Goal: Task Accomplishment & Management: Manage account settings

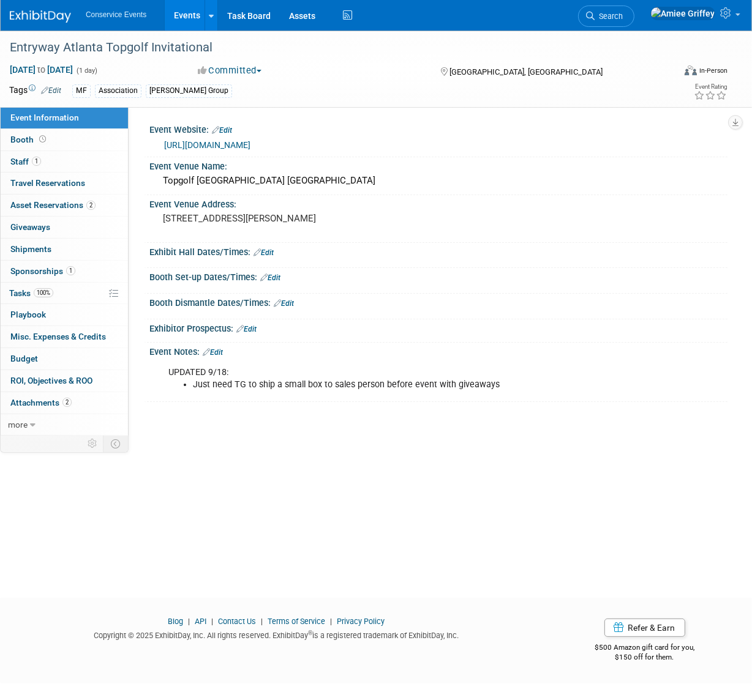
click at [181, 9] on link "Events" at bounding box center [187, 15] width 45 height 31
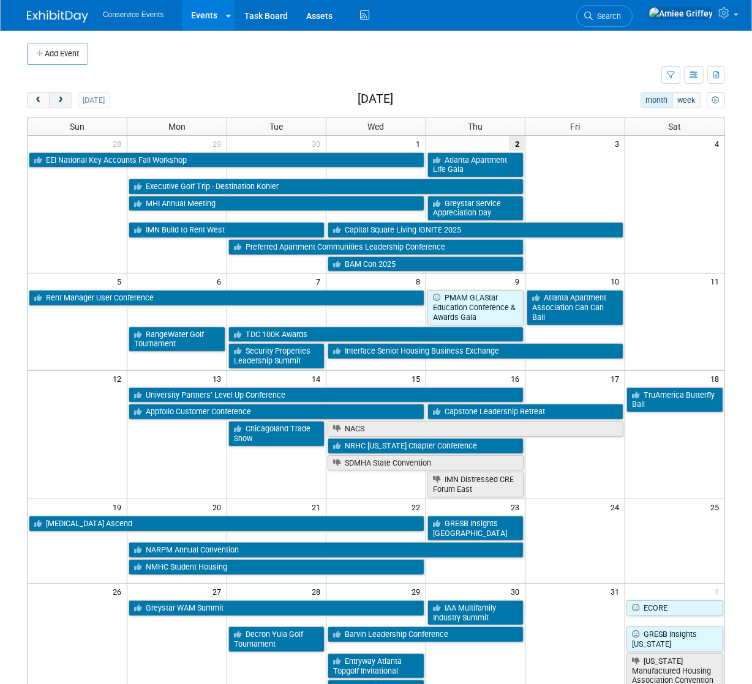
click at [61, 103] on span "next" at bounding box center [60, 101] width 9 height 8
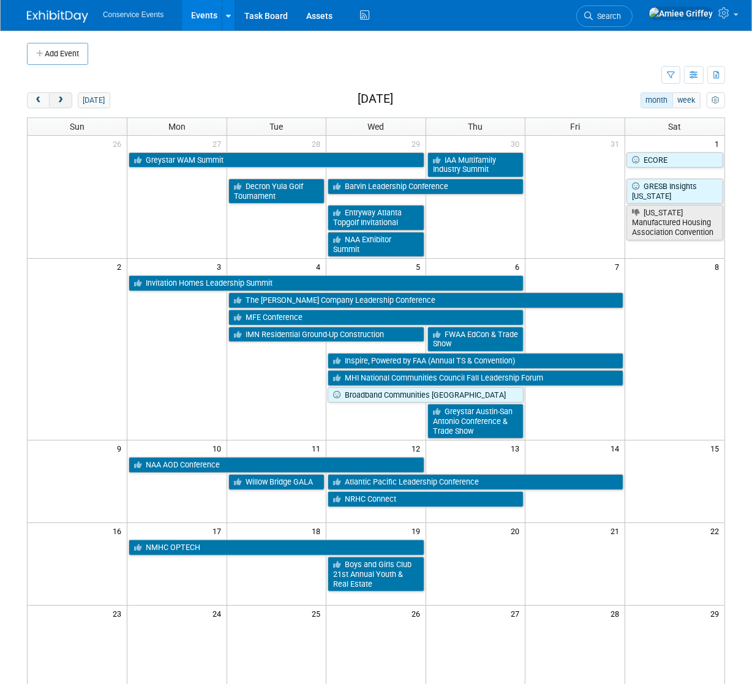
click at [61, 103] on span "next" at bounding box center [60, 101] width 9 height 8
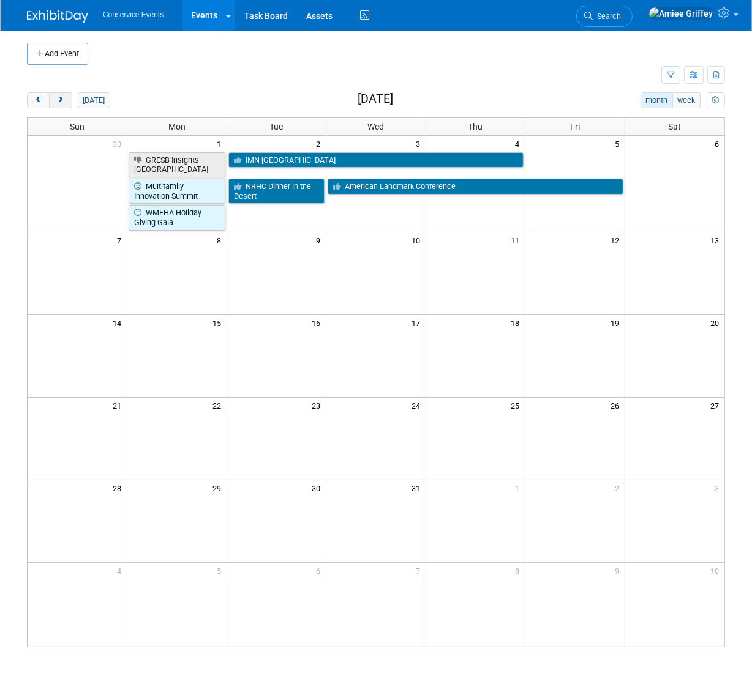
click at [61, 103] on span "next" at bounding box center [60, 101] width 9 height 8
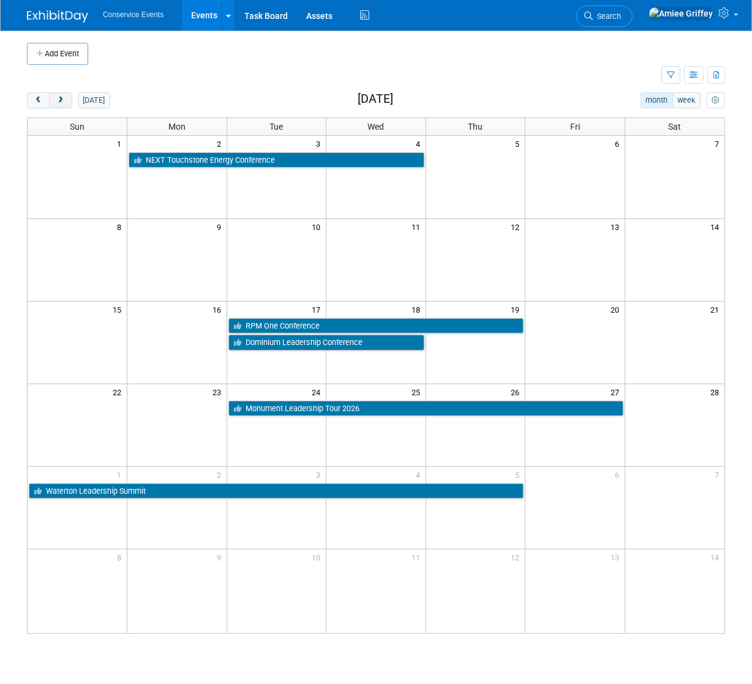
click at [61, 103] on span "next" at bounding box center [60, 101] width 9 height 8
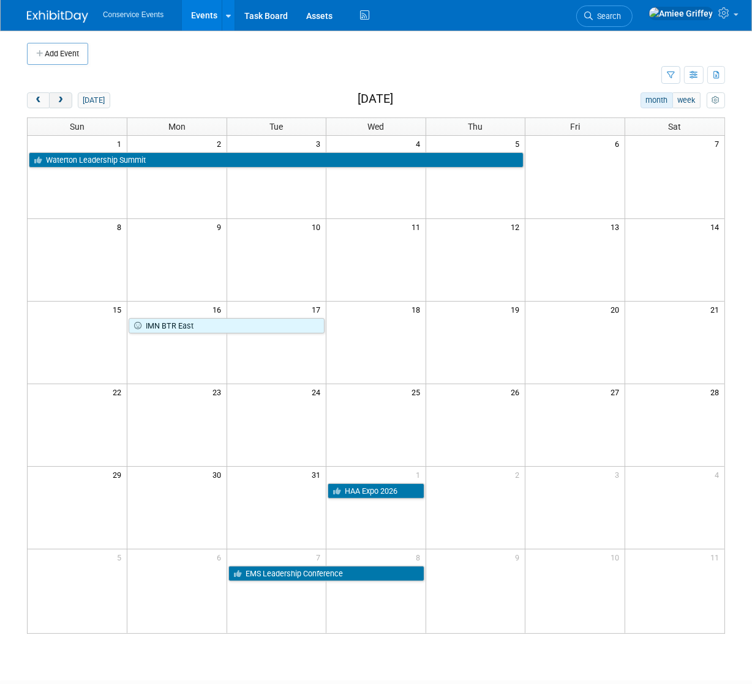
click at [61, 103] on span "next" at bounding box center [60, 101] width 9 height 8
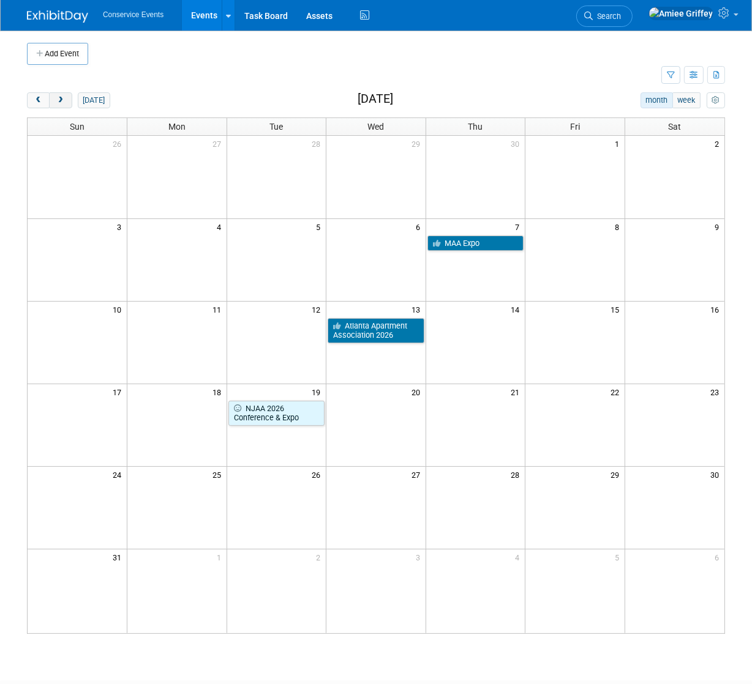
click at [61, 103] on span "next" at bounding box center [60, 101] width 9 height 8
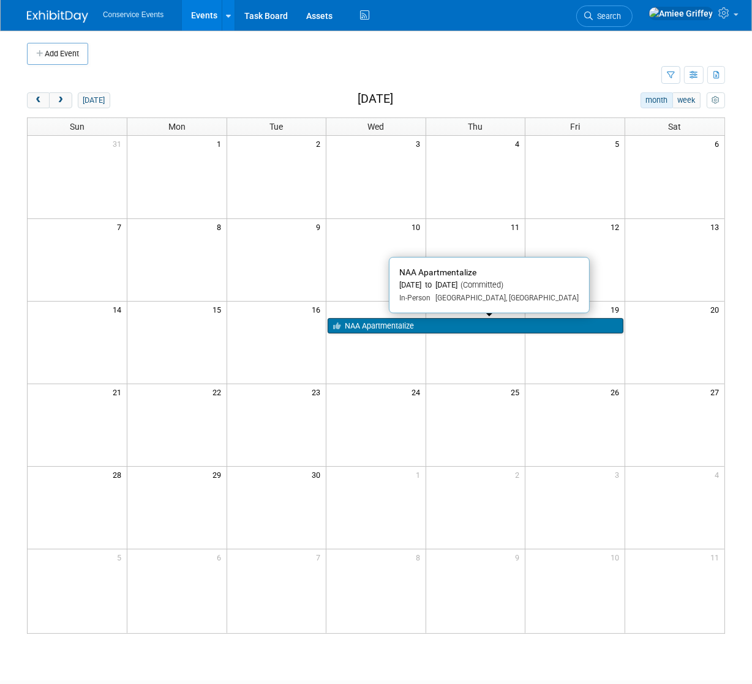
click at [485, 324] on link "NAA Apartmentalize" at bounding box center [475, 326] width 296 height 16
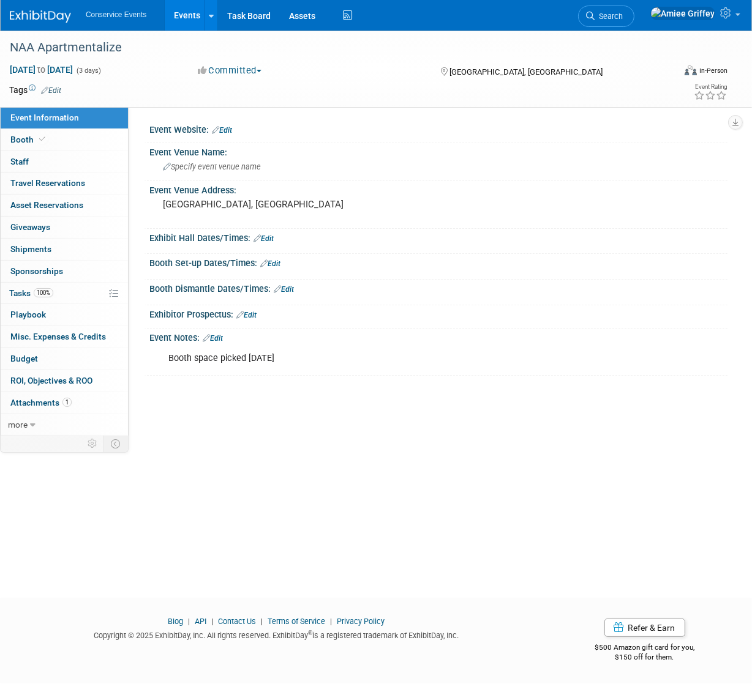
click at [218, 338] on link "Edit" at bounding box center [213, 338] width 20 height 9
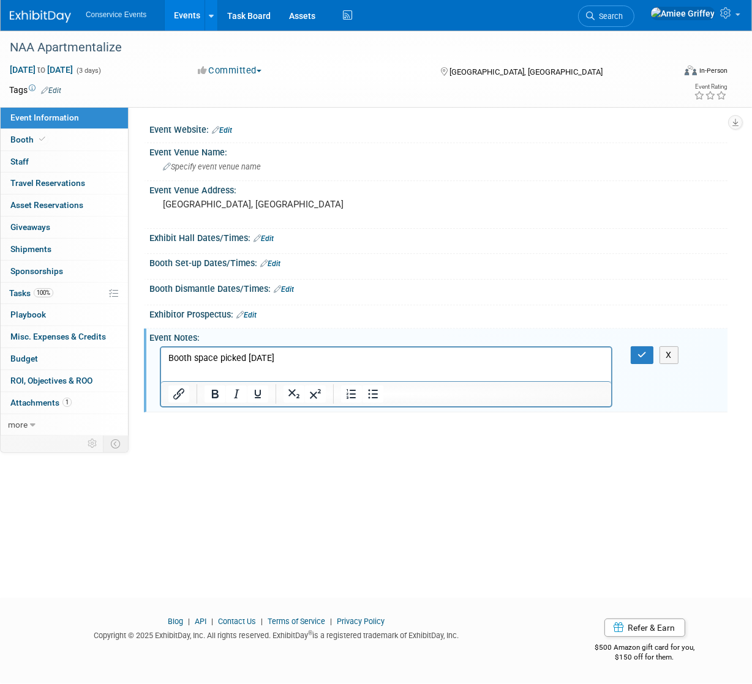
click at [293, 355] on p "Booth space picked 5/12/25" at bounding box center [386, 358] width 436 height 12
click at [168, 357] on p "Booth space picked 5/12/25" at bounding box center [386, 358] width 436 height 12
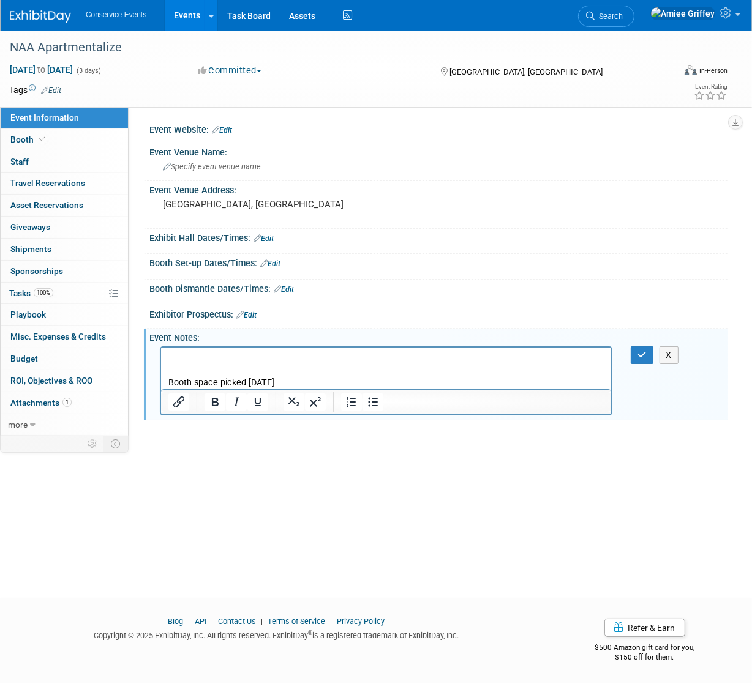
click at [177, 359] on p "Rich Text Area. Press ALT-0 for help." at bounding box center [386, 358] width 436 height 12
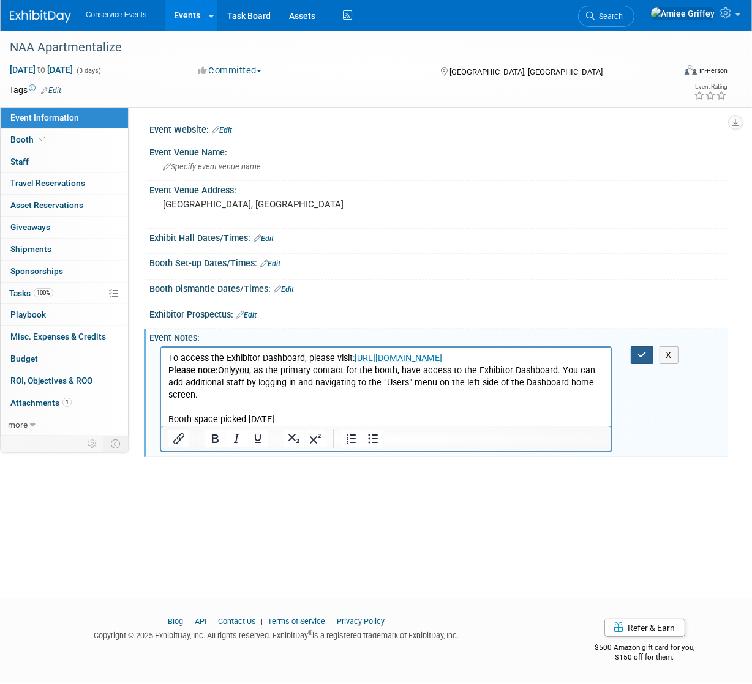
click at [644, 351] on icon "button" at bounding box center [641, 355] width 9 height 9
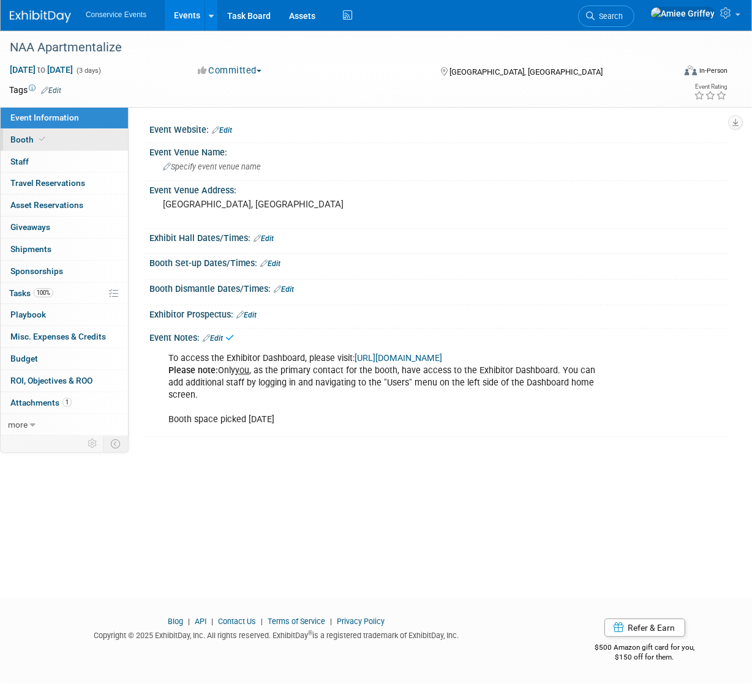
click at [30, 143] on span "Booth" at bounding box center [28, 140] width 37 height 10
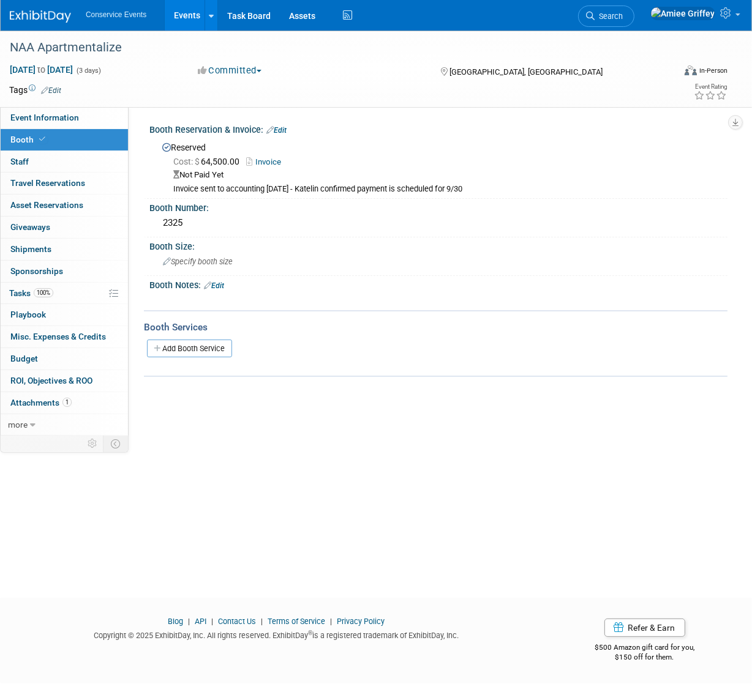
click at [282, 131] on link "Edit" at bounding box center [276, 130] width 20 height 9
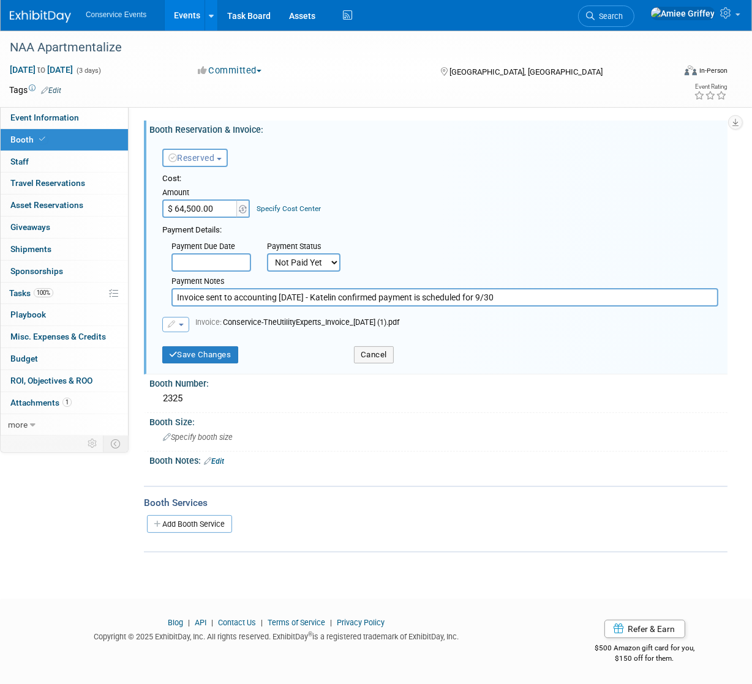
click at [298, 271] on select "Not Paid Yet Partially Paid Paid in Full" at bounding box center [303, 262] width 73 height 18
select select "1"
click at [267, 253] on select "Not Paid Yet Partially Paid Paid in Full" at bounding box center [303, 262] width 73 height 18
click at [531, 300] on input "Invoice sent to accounting 9/24/25 - Katelin confirmed payment is scheduled for…" at bounding box center [444, 297] width 547 height 18
click at [203, 353] on button "Save Changes" at bounding box center [200, 354] width 76 height 17
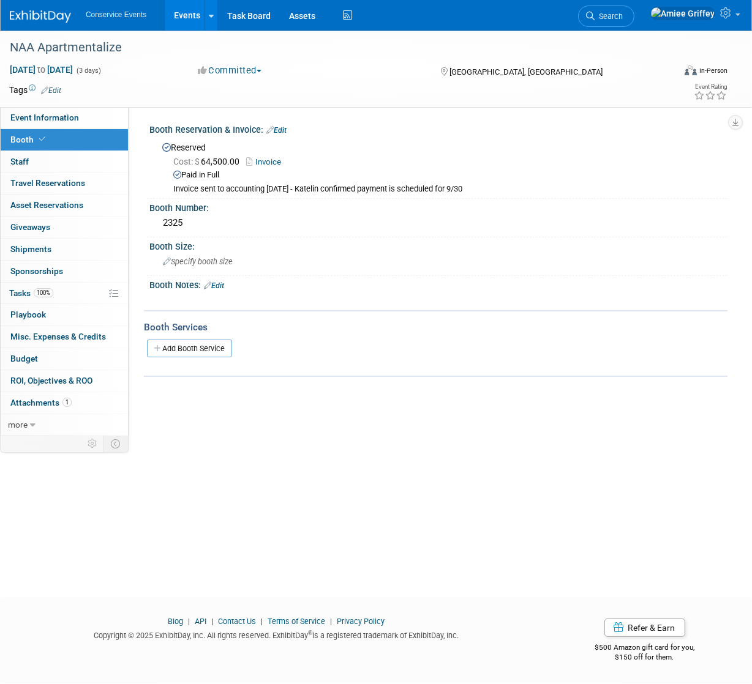
click at [184, 15] on link "Events" at bounding box center [187, 15] width 45 height 31
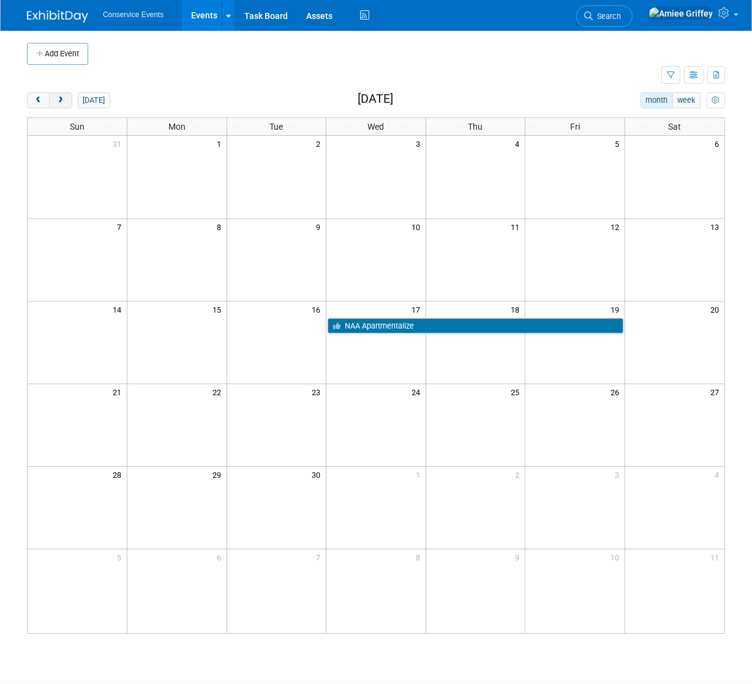
click at [61, 102] on span "next" at bounding box center [60, 101] width 9 height 8
drag, startPoint x: 99, startPoint y: 99, endPoint x: 72, endPoint y: 102, distance: 27.2
click at [99, 99] on button "today" at bounding box center [94, 100] width 32 height 16
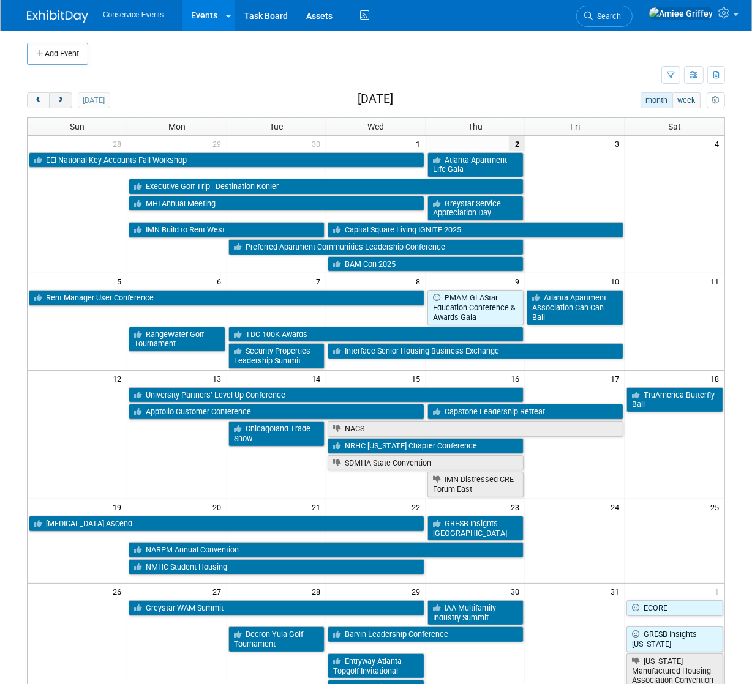
click at [63, 103] on span "next" at bounding box center [60, 101] width 9 height 8
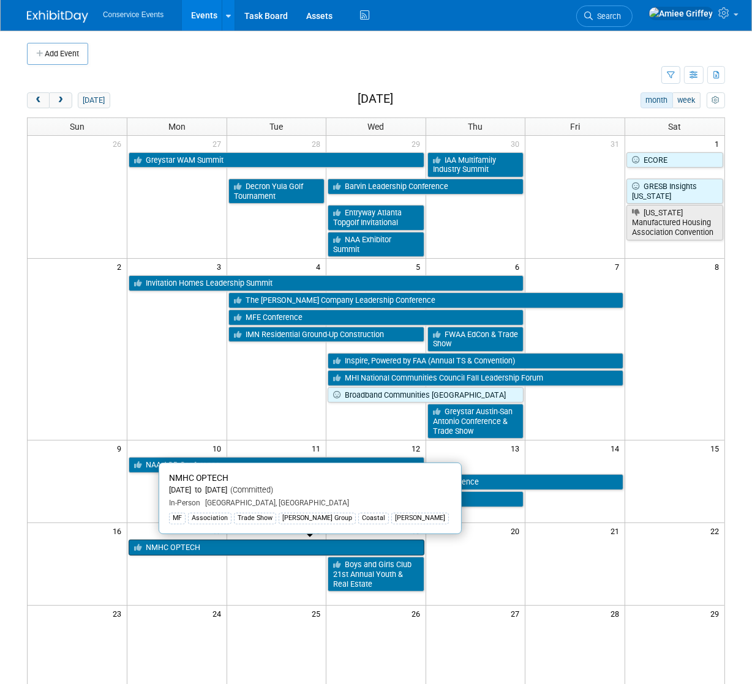
click at [185, 547] on link "NMHC OPTECH" at bounding box center [277, 548] width 296 height 16
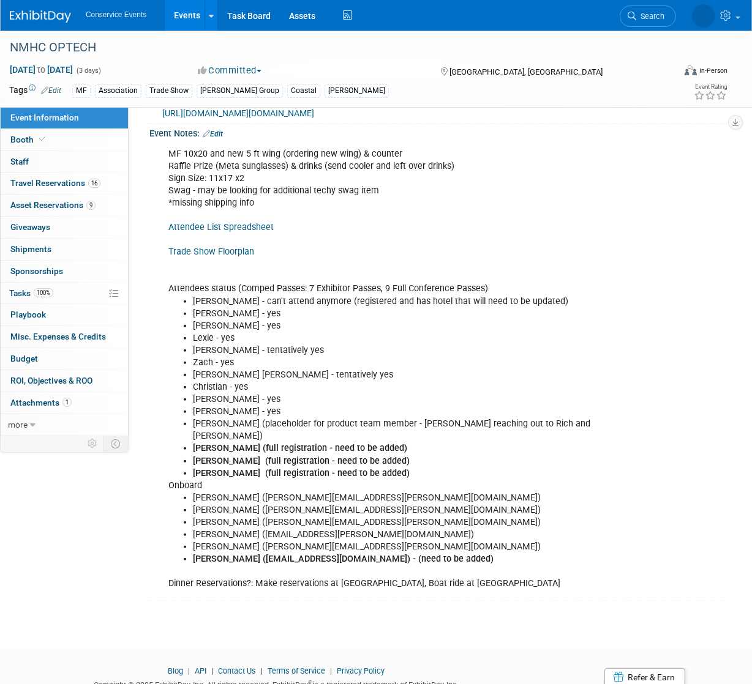
scroll to position [278, 0]
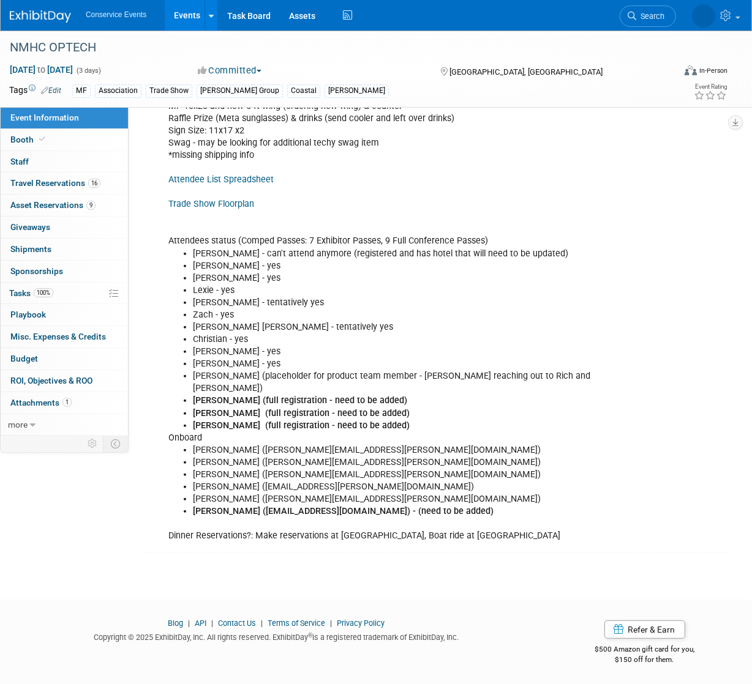
click at [357, 512] on b "Larry Furr (lfurr@letsonboard.com) - (need to be added)" at bounding box center [343, 511] width 300 height 10
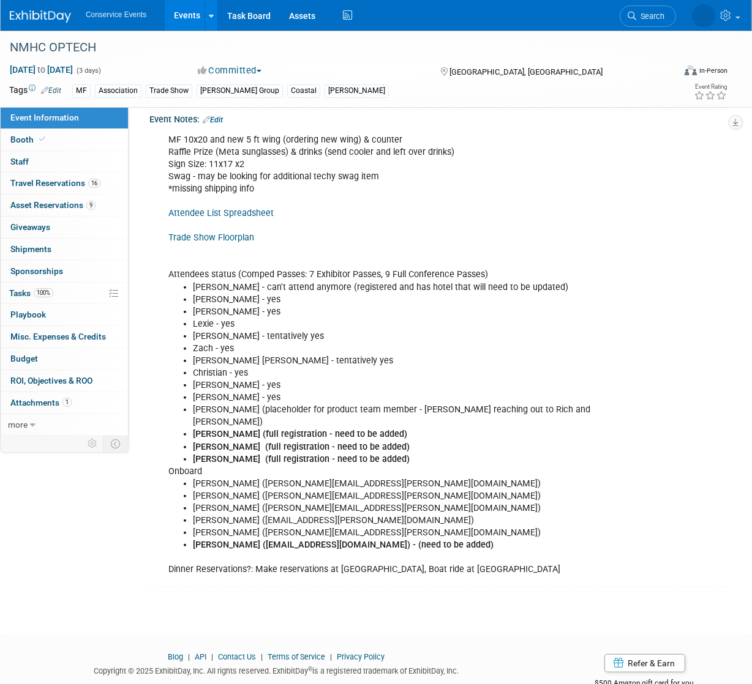
scroll to position [242, 0]
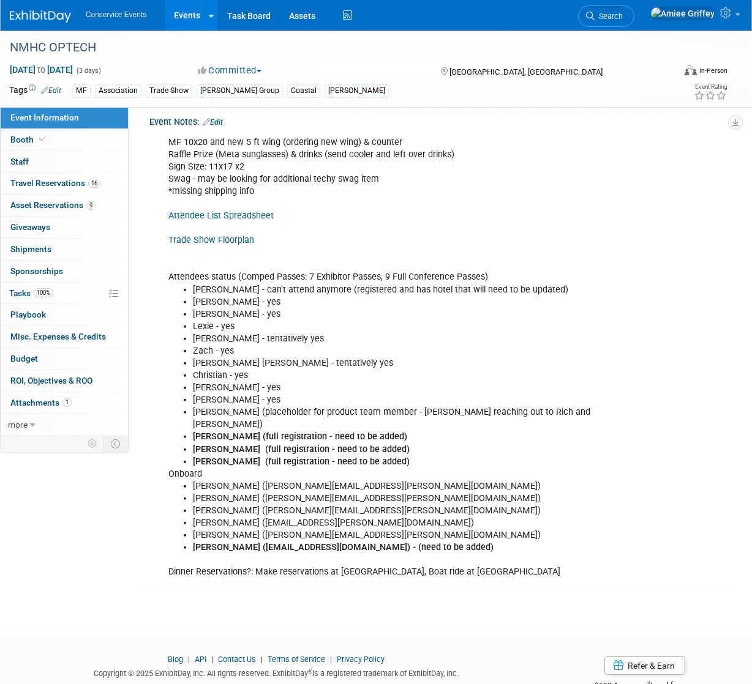
click at [218, 127] on link "Edit" at bounding box center [213, 122] width 20 height 9
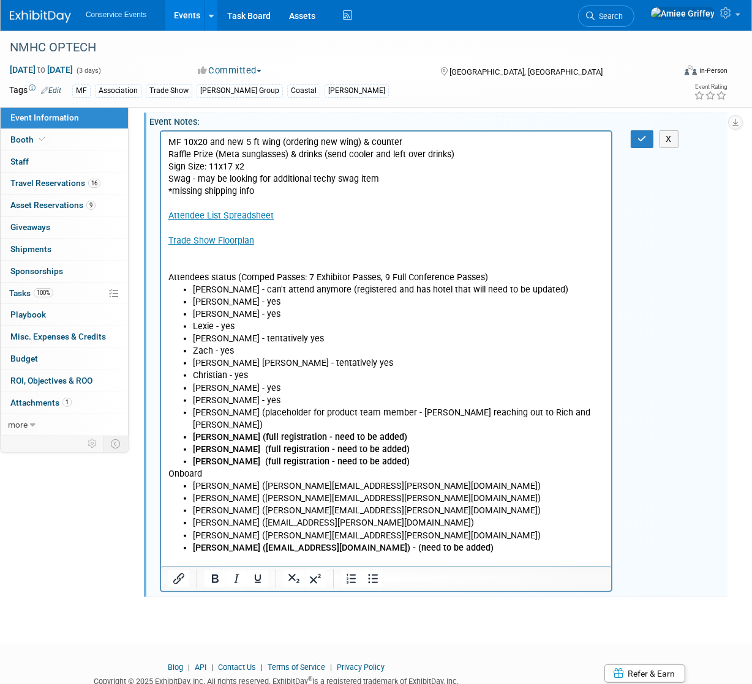
scroll to position [0, 0]
click at [386, 443] on li "Tom Diller (full registration - need to be added)" at bounding box center [397, 449] width 411 height 12
drag, startPoint x: 381, startPoint y: 436, endPoint x: 237, endPoint y: 439, distance: 143.9
click at [237, 443] on li "Tom Diller (full registration - need to be added)" at bounding box center [397, 449] width 411 height 12
drag, startPoint x: 223, startPoint y: 438, endPoint x: 184, endPoint y: 438, distance: 38.6
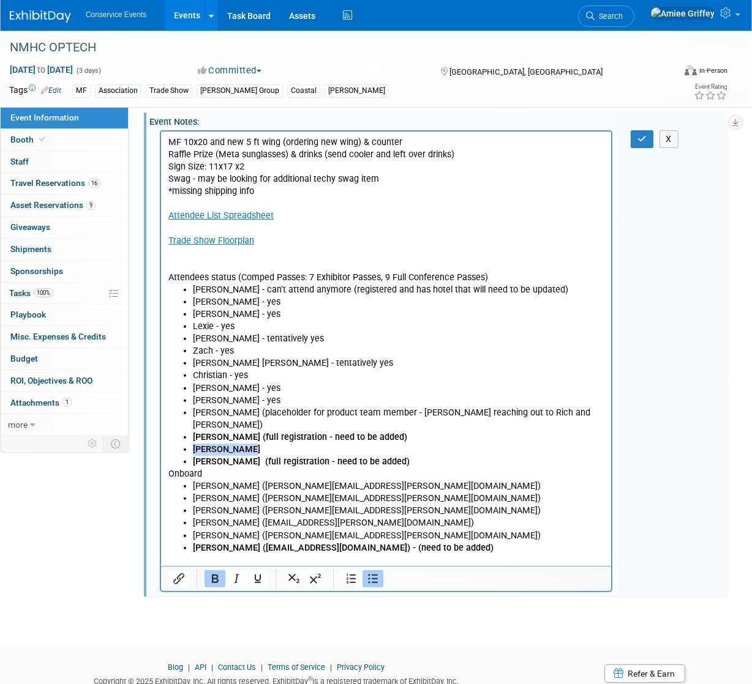
click at [192, 443] on li "Tom Diller" at bounding box center [397, 449] width 411 height 12
click at [410, 542] on li "Larry Furr (lfurr@letsonboard.com) - (need to be added)" at bounding box center [397, 548] width 411 height 12
drag, startPoint x: 423, startPoint y: 535, endPoint x: 337, endPoint y: 534, distance: 85.7
click at [337, 542] on li "Larry Furr (lfurr@letsonboard.com) - (need to be added)" at bounding box center [397, 548] width 411 height 12
drag, startPoint x: 383, startPoint y: 534, endPoint x: 191, endPoint y: 535, distance: 192.2
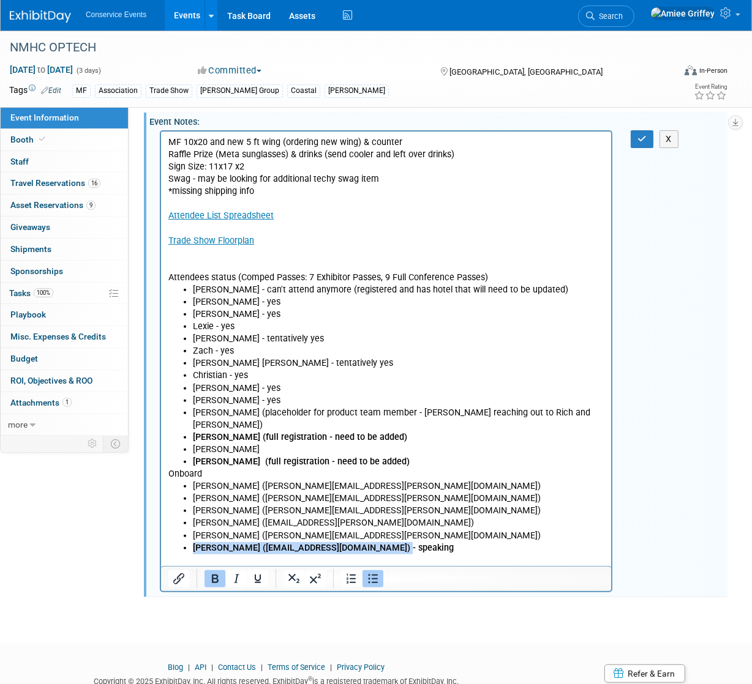
click at [191, 535] on ul "Aubree Flynn (aubree.flynn@letsonboard.com) Ed Torres (edward.torres@letsonboar…" at bounding box center [386, 516] width 436 height 73
click at [242, 302] on li "Jeff - yes" at bounding box center [397, 302] width 411 height 12
click at [641, 143] on icon "button" at bounding box center [641, 139] width 9 height 9
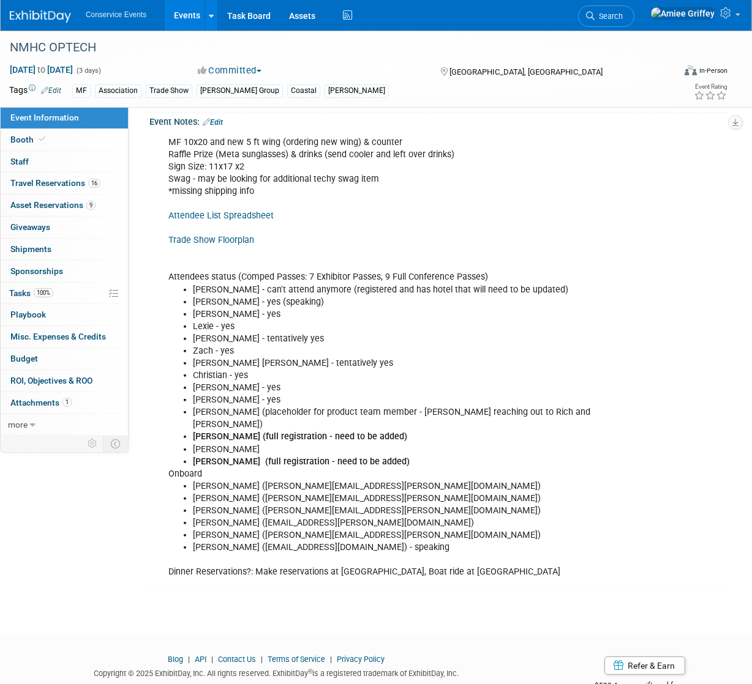
click at [176, 17] on link "Events" at bounding box center [187, 15] width 45 height 31
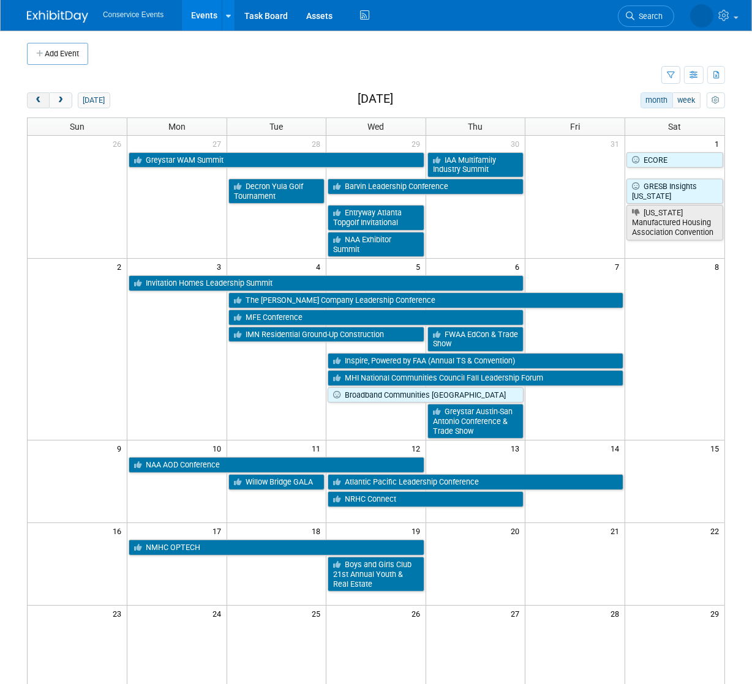
click at [42, 102] on span "prev" at bounding box center [38, 101] width 9 height 8
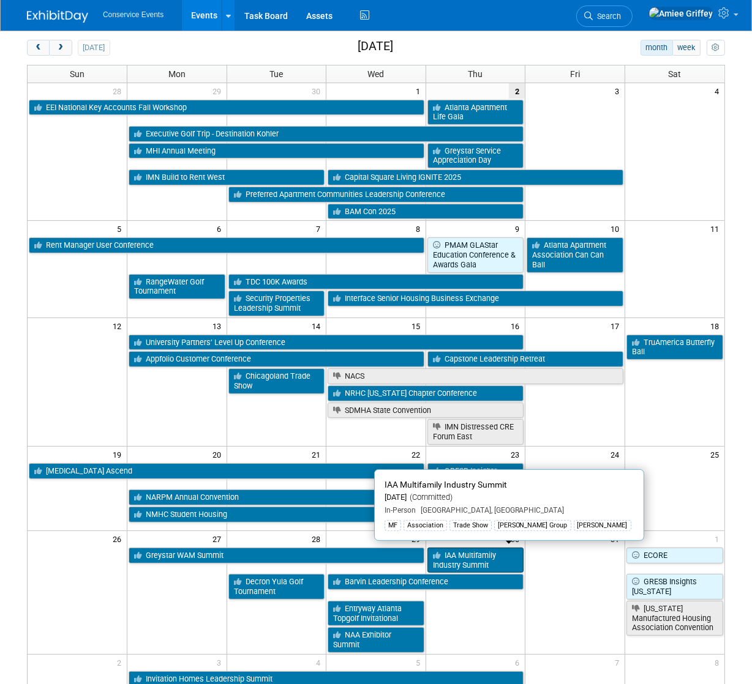
scroll to position [174, 0]
